Goal: Information Seeking & Learning: Learn about a topic

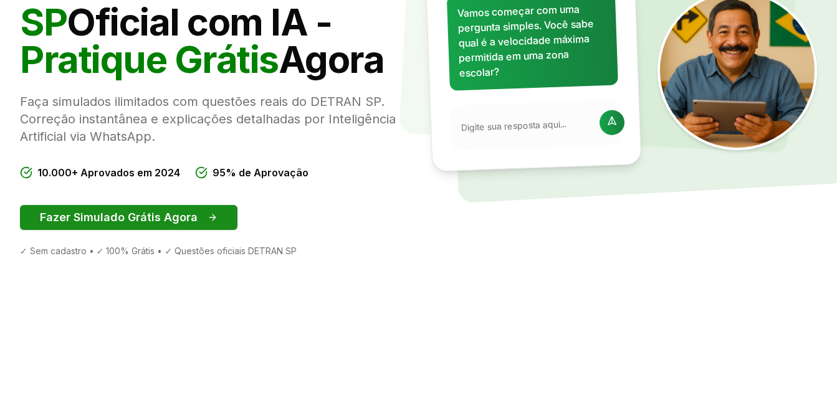
click at [176, 220] on button "Fazer Simulado Grátis Agora" at bounding box center [128, 217] width 217 height 25
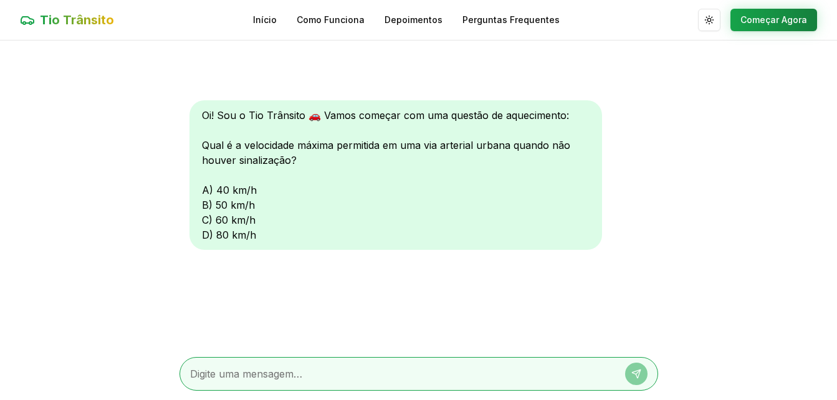
scroll to position [1, 0]
click at [208, 229] on div "Oi! Sou o Tio Trânsito 🚗 Vamos começar com uma questão de aquecimento: Qual é a…" at bounding box center [395, 174] width 412 height 149
click at [476, 379] on textarea at bounding box center [401, 373] width 422 height 15
click at [792, 15] on button "Começar Agora" at bounding box center [773, 19] width 87 height 22
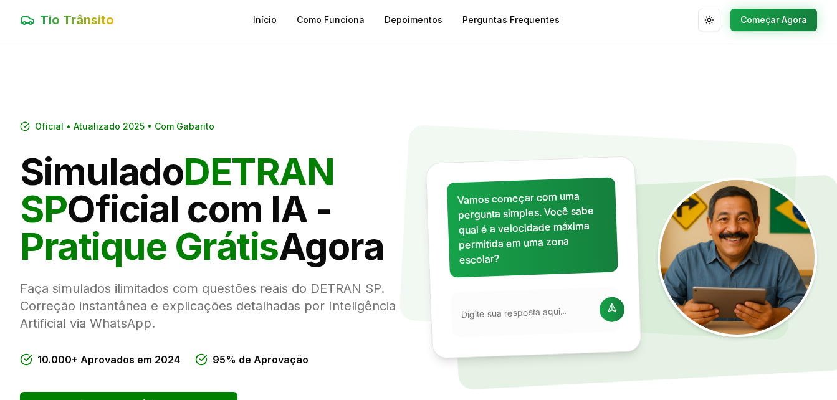
scroll to position [187, 0]
